Goal: Information Seeking & Learning: Learn about a topic

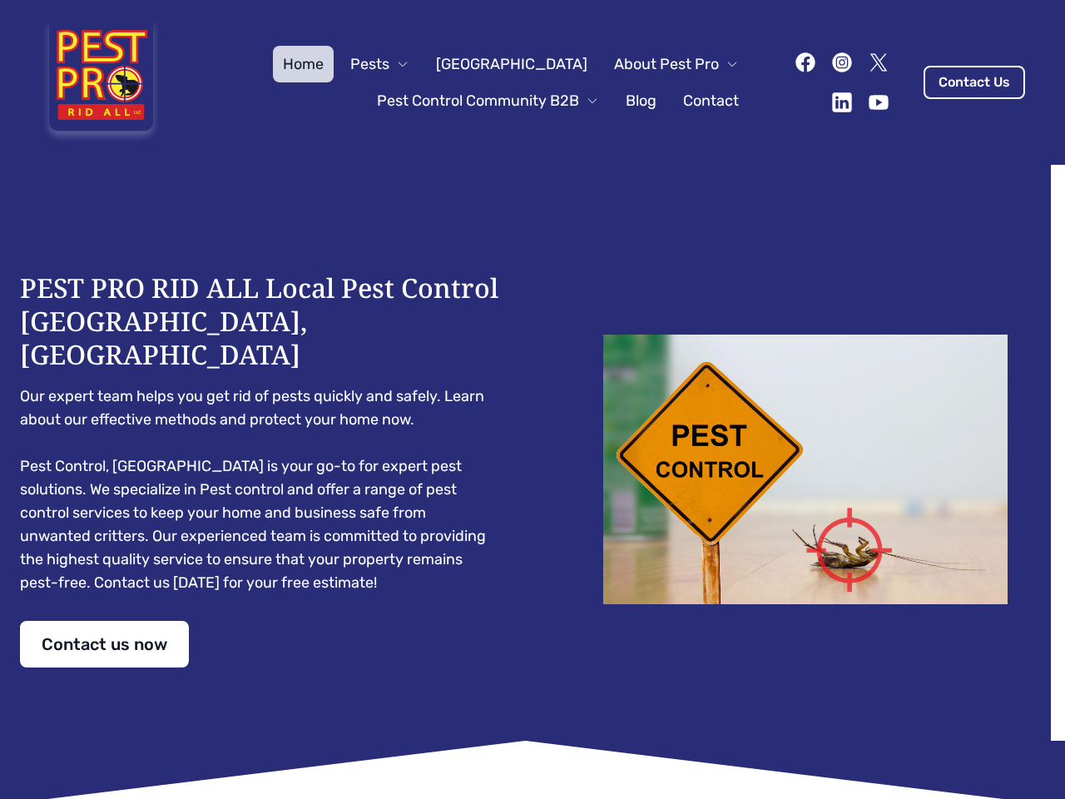
click at [533, 400] on div "PEST PRO RID ALL Local Pest Control [GEOGRAPHIC_DATA], [GEOGRAPHIC_DATA] Our ex…" at bounding box center [532, 469] width 1025 height 396
click at [390, 64] on span "Pests" at bounding box center [369, 63] width 39 height 23
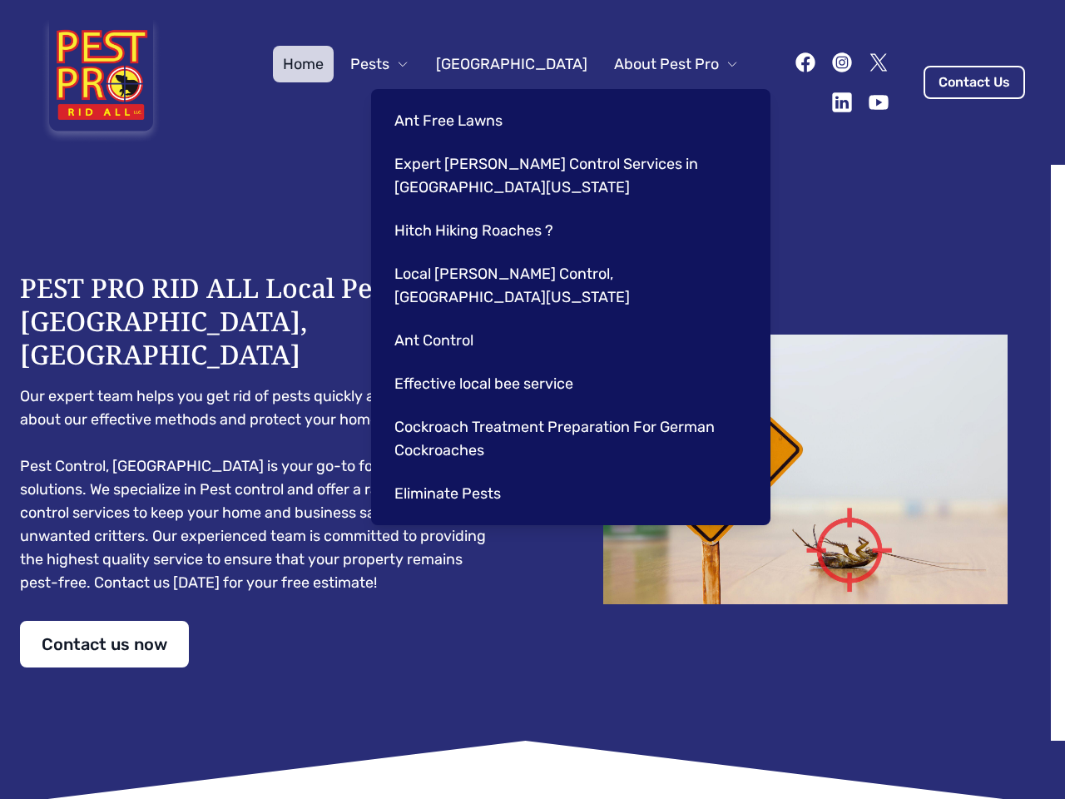
click at [659, 64] on span "About Pest Pro" at bounding box center [666, 63] width 105 height 23
click at [471, 101] on div "Ant Free Lawns Expert [PERSON_NAME] Control Services in [GEOGRAPHIC_DATA] [US_S…" at bounding box center [571, 307] width 400 height 436
